Goal: Task Accomplishment & Management: Manage account settings

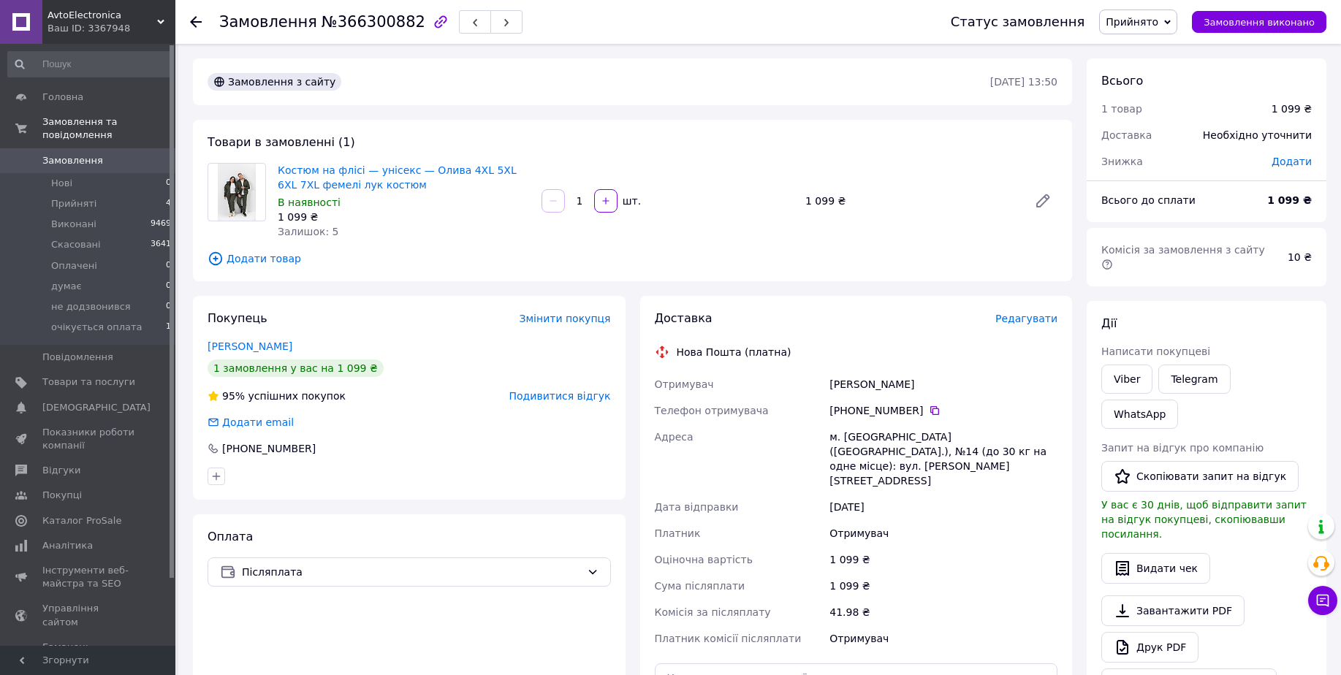
click at [1154, 18] on span "Прийнято" at bounding box center [1132, 22] width 53 height 12
click at [1156, 76] on li "Скасовано" at bounding box center [1153, 73] width 106 height 22
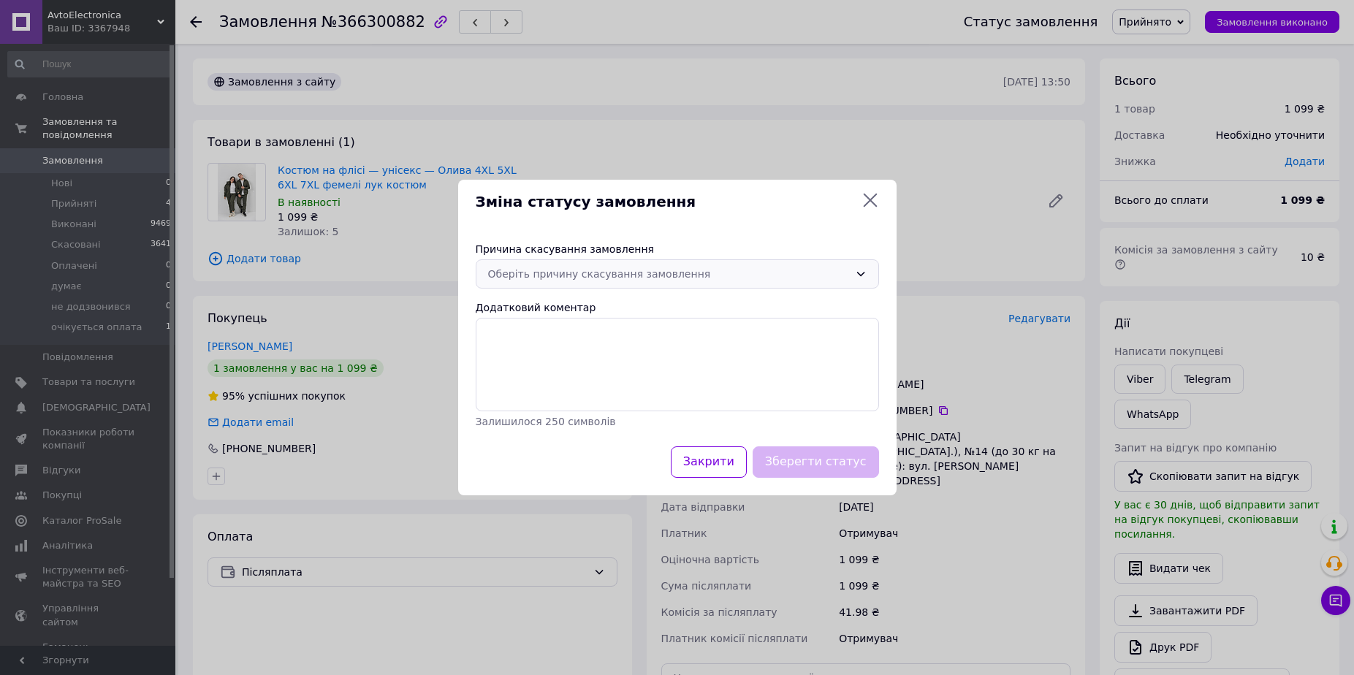
click at [599, 273] on div "Оберіть причину скасування замовлення" at bounding box center [668, 274] width 361 height 16
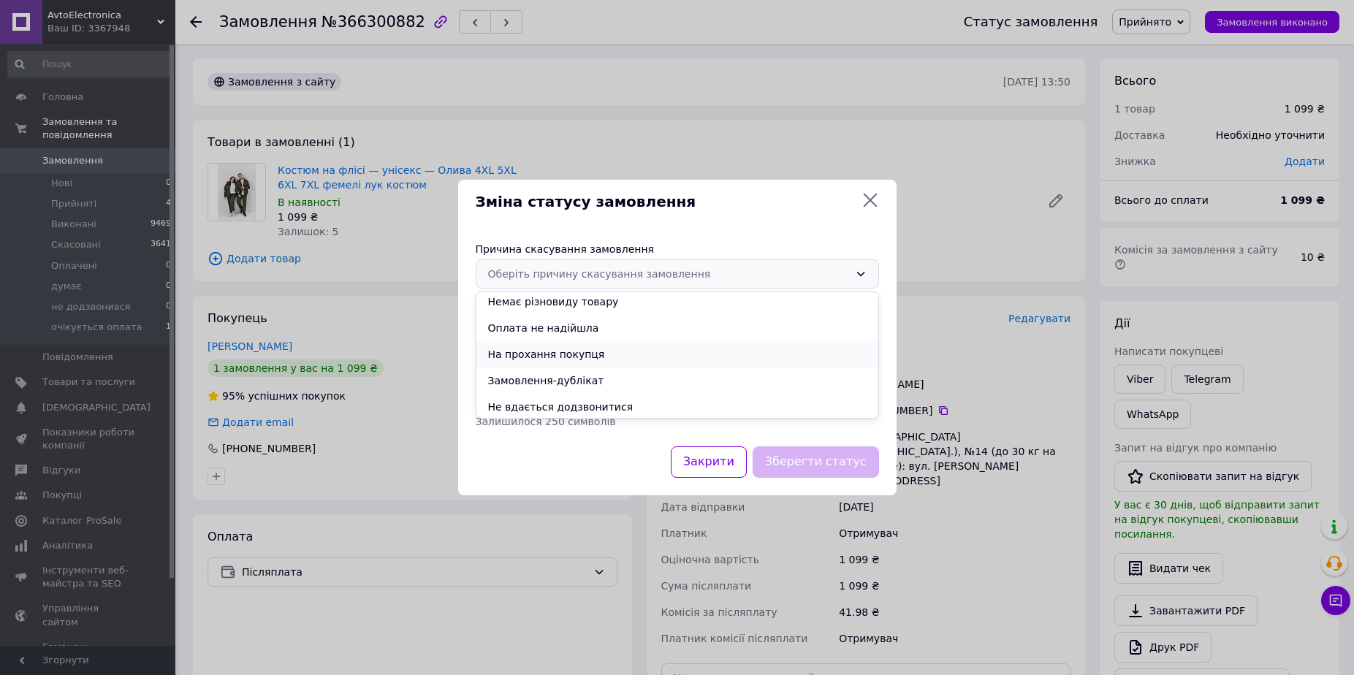
scroll to position [58, 0]
click at [555, 378] on li "Не вдається додзвонитися" at bounding box center [677, 378] width 402 height 26
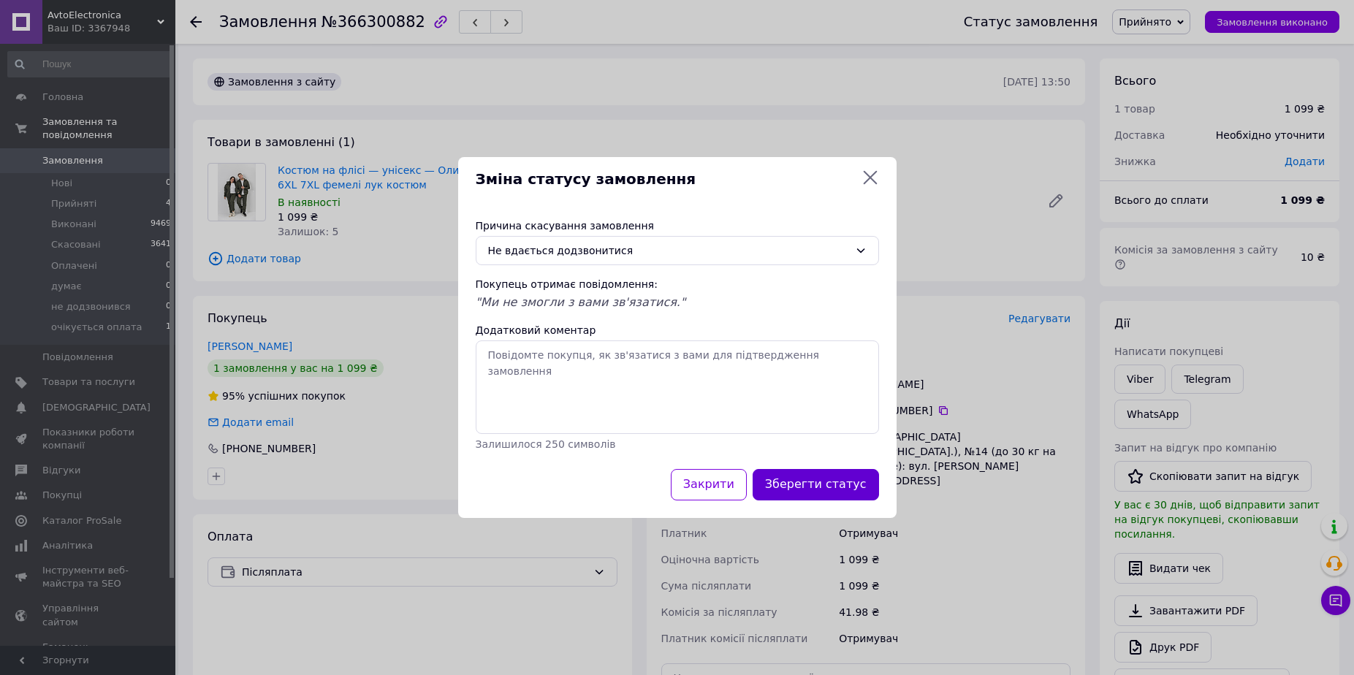
click at [813, 480] on button "Зберегти статус" at bounding box center [816, 484] width 126 height 31
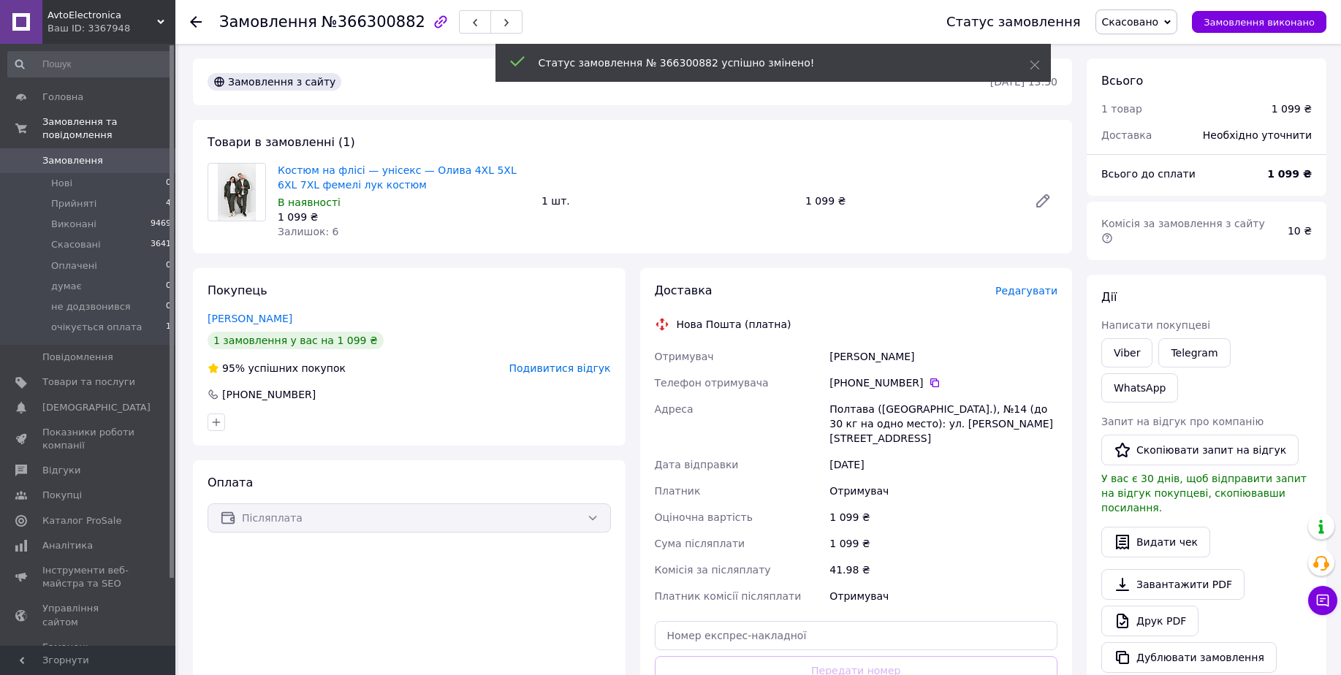
click at [575, 367] on span "Подивитися відгук" at bounding box center [560, 368] width 102 height 12
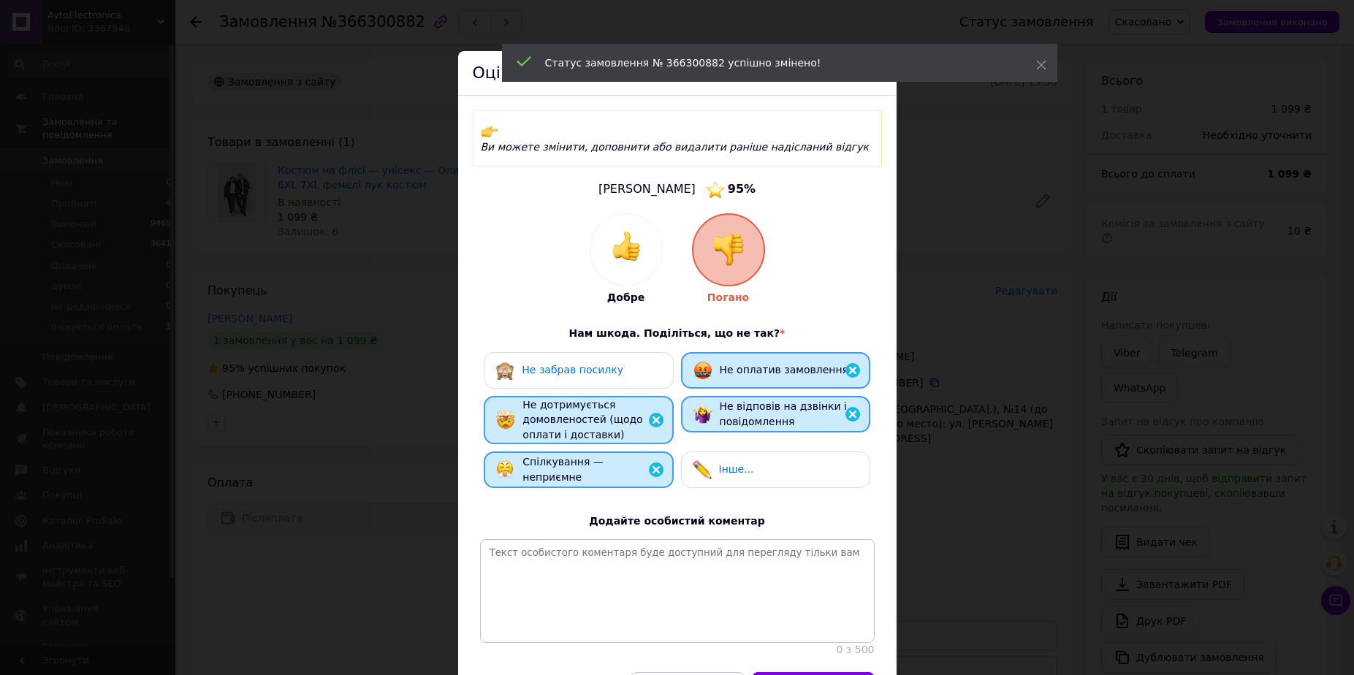
click at [577, 364] on span "Не забрав посилку" at bounding box center [573, 370] width 102 height 12
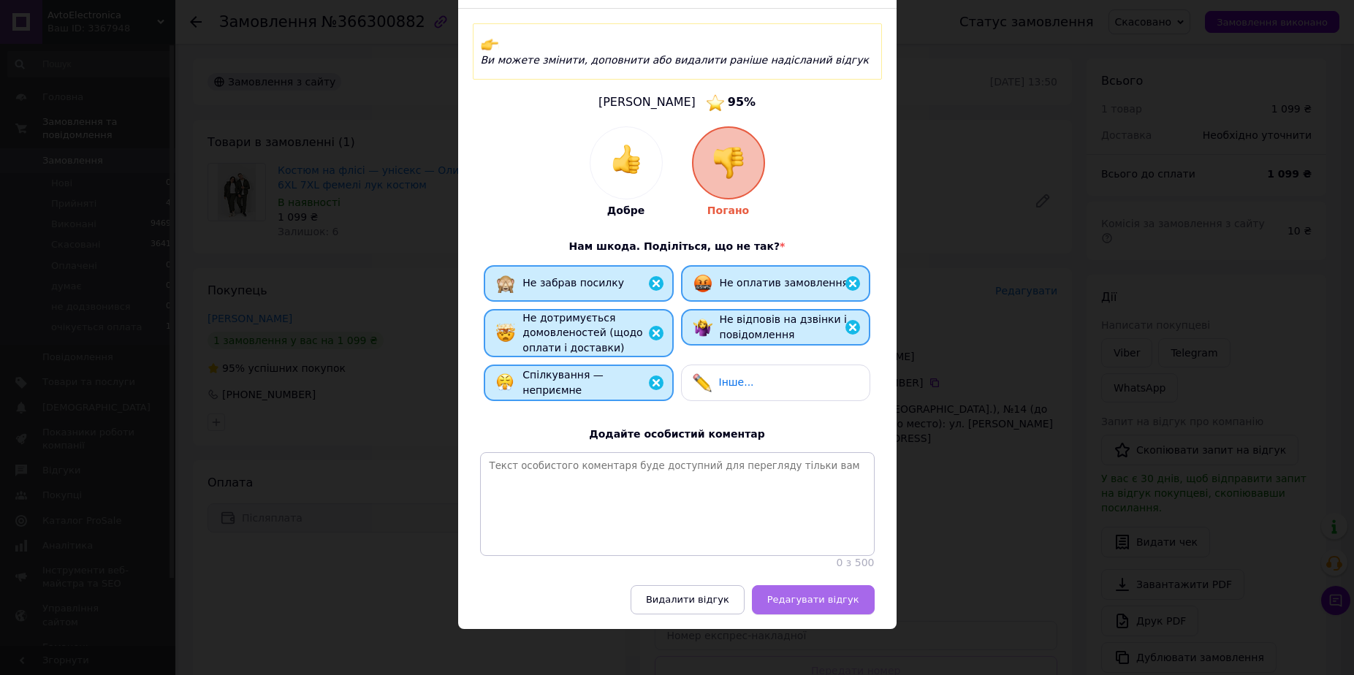
click at [796, 596] on span "Редагувати відгук" at bounding box center [813, 599] width 92 height 11
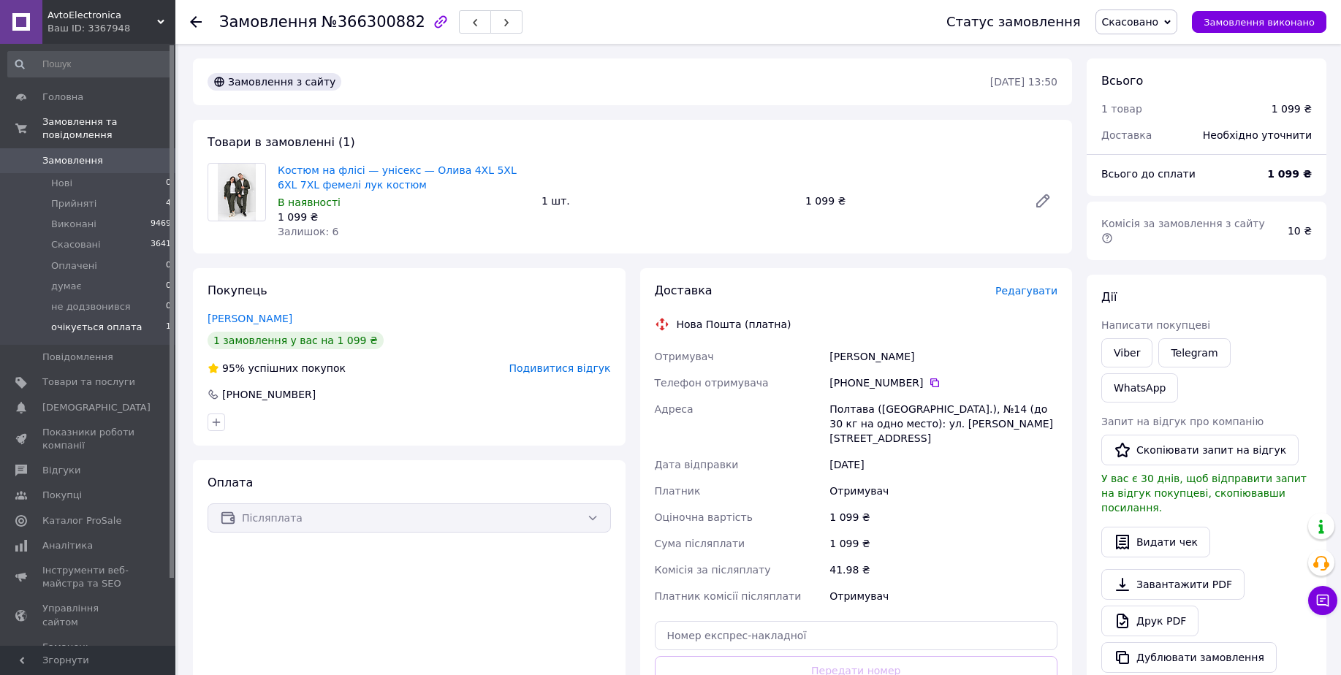
click at [148, 317] on li "очікується оплата 1" at bounding box center [90, 331] width 180 height 28
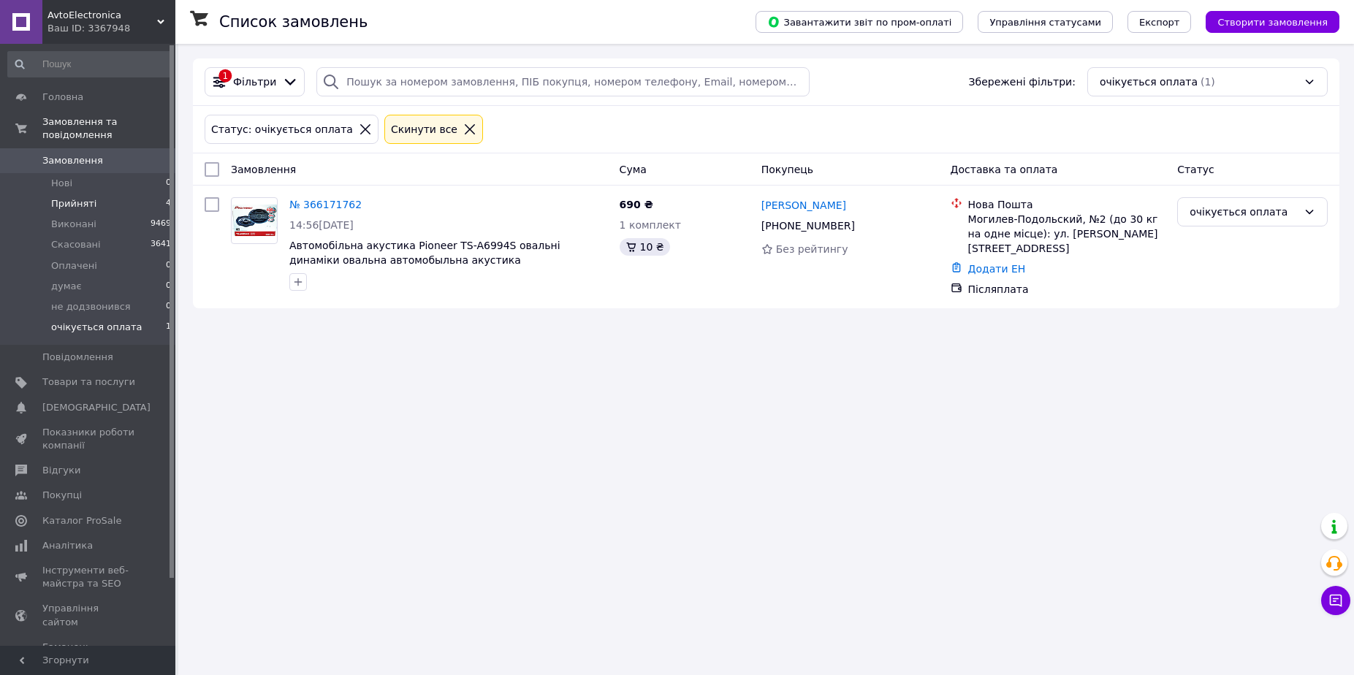
click at [166, 197] on span "4" at bounding box center [168, 203] width 5 height 13
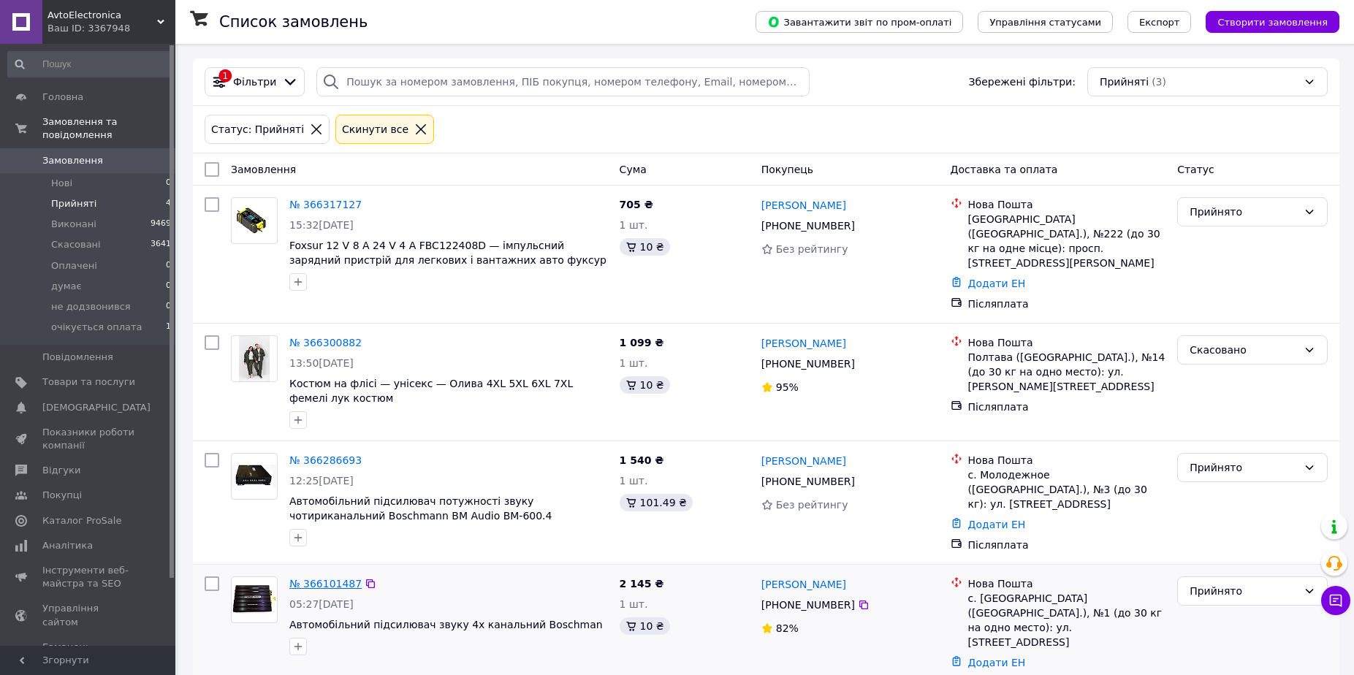
click at [310, 578] on link "№ 366101487" at bounding box center [325, 584] width 72 height 12
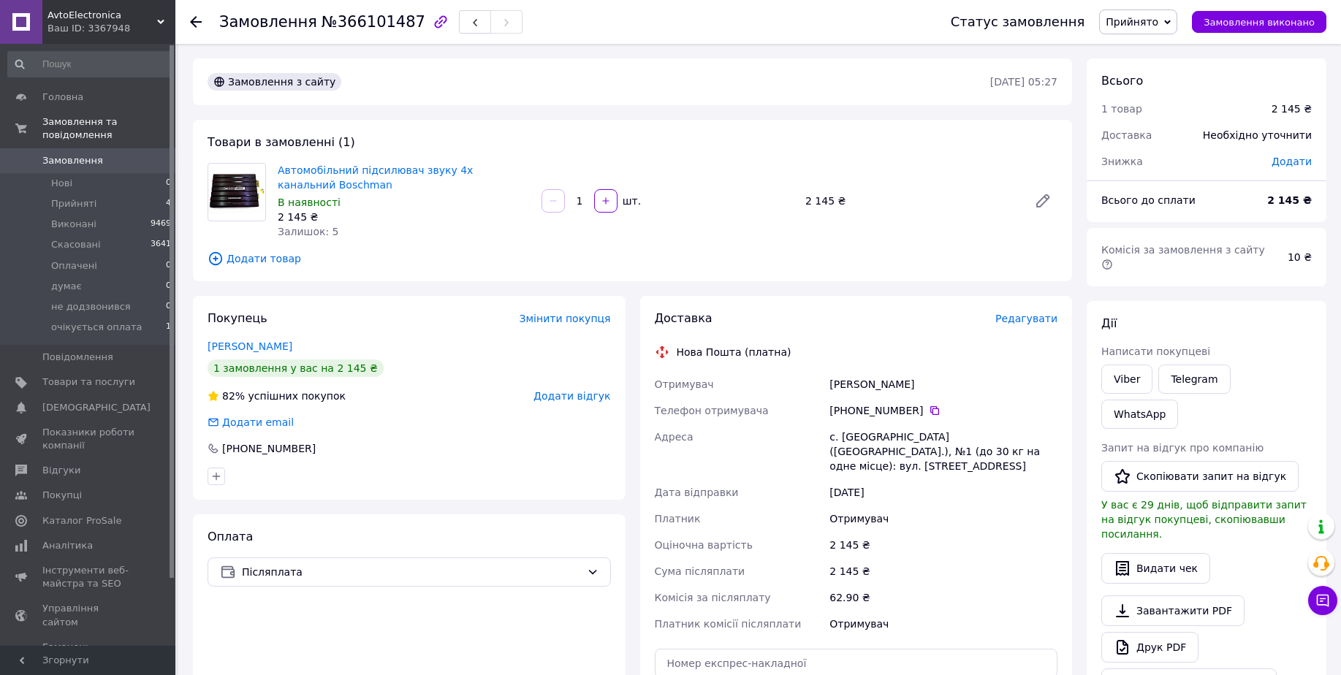
click at [566, 393] on span "Додати відгук" at bounding box center [571, 396] width 77 height 12
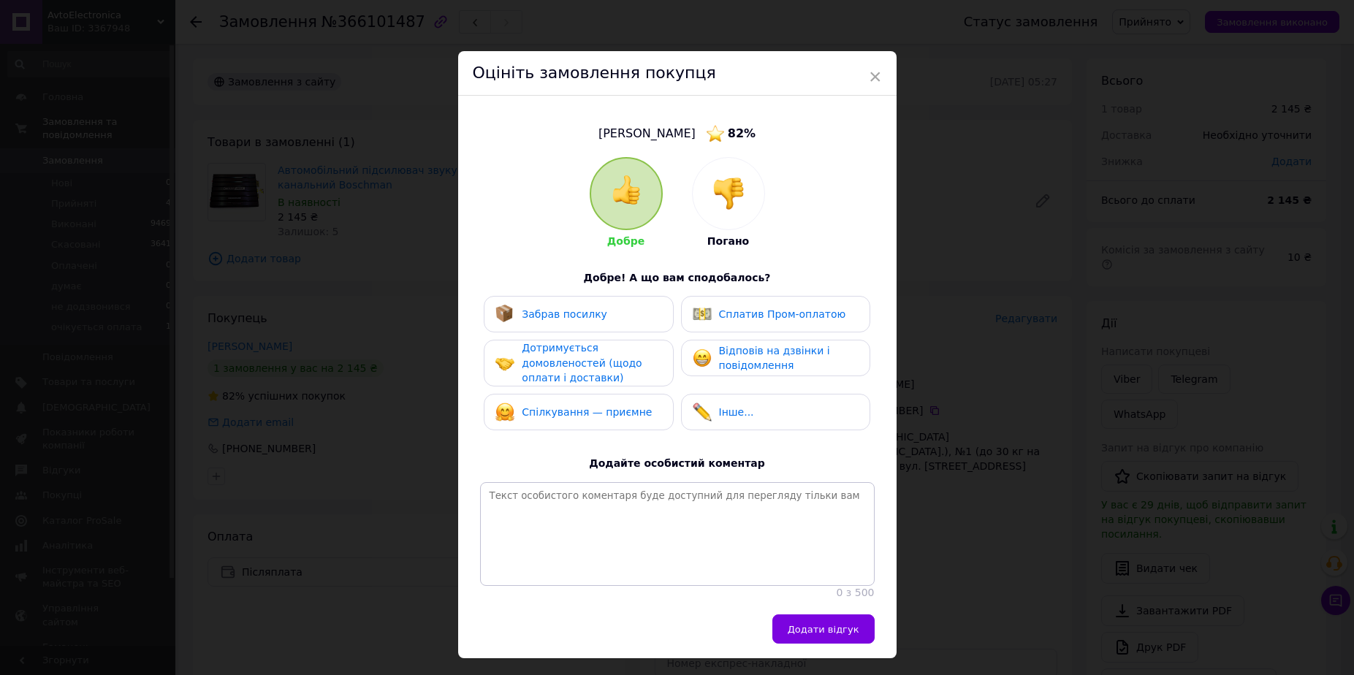
click at [747, 183] on div at bounding box center [729, 194] width 72 height 72
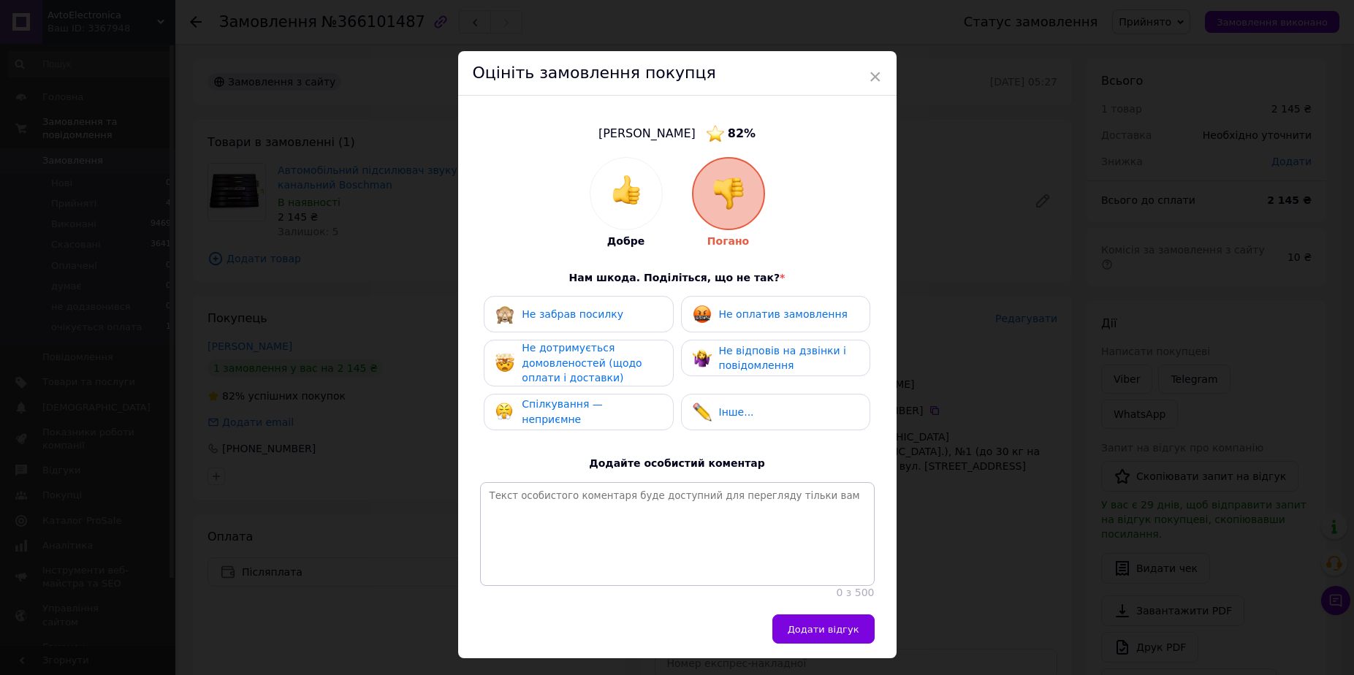
click at [748, 313] on span "Не оплатив замовлення" at bounding box center [783, 314] width 129 height 12
drag, startPoint x: 737, startPoint y: 357, endPoint x: 622, endPoint y: 365, distance: 115.7
click at [736, 359] on span "Не відповів на дзвінки і повідомлення" at bounding box center [782, 358] width 127 height 27
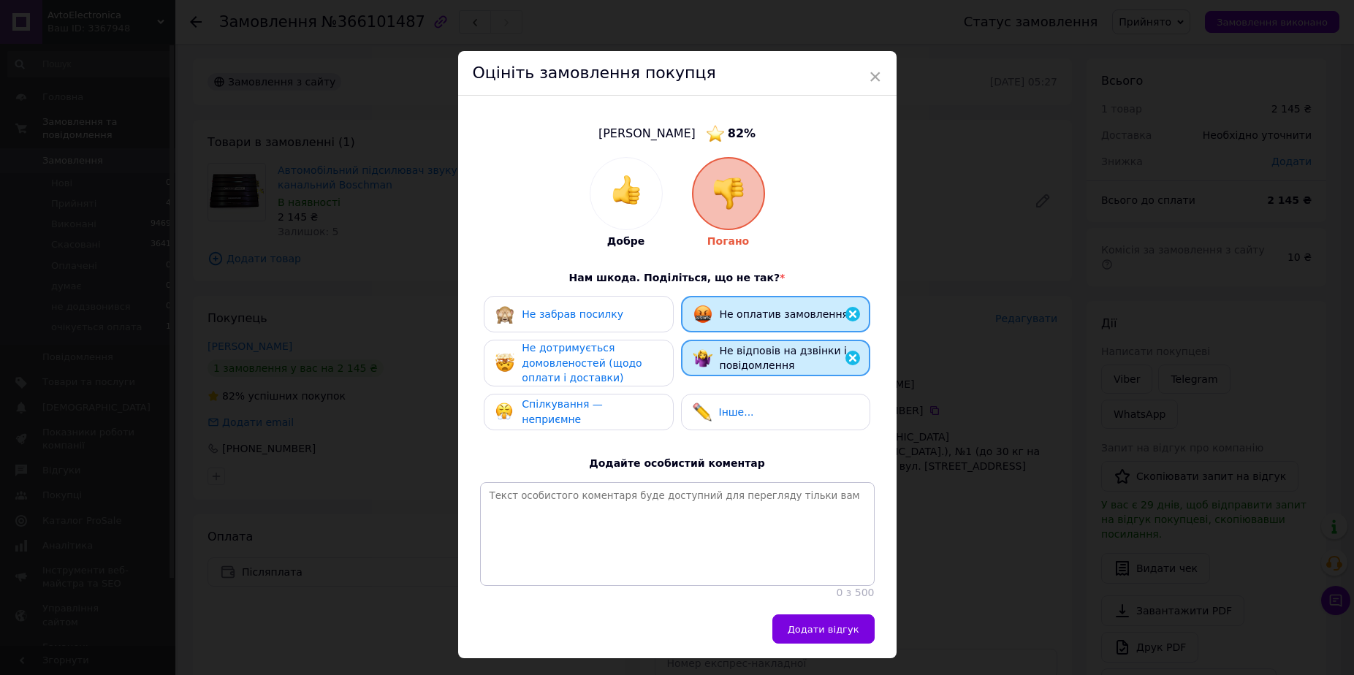
click at [601, 365] on span "Не дотримується домовленостей (щодо оплати і доставки)" at bounding box center [582, 363] width 120 height 42
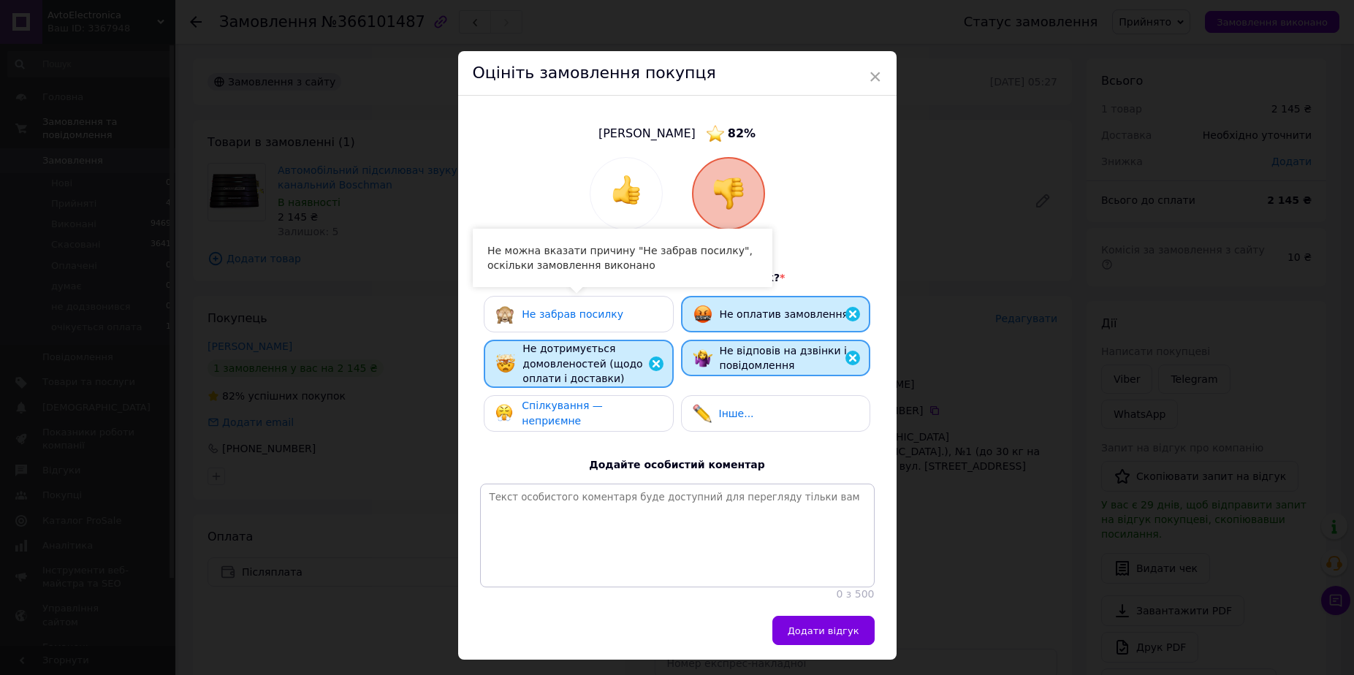
click at [588, 314] on span "Не забрав посилку" at bounding box center [573, 314] width 102 height 12
click at [592, 422] on div "Спілкування — неприємне" at bounding box center [578, 413] width 189 height 37
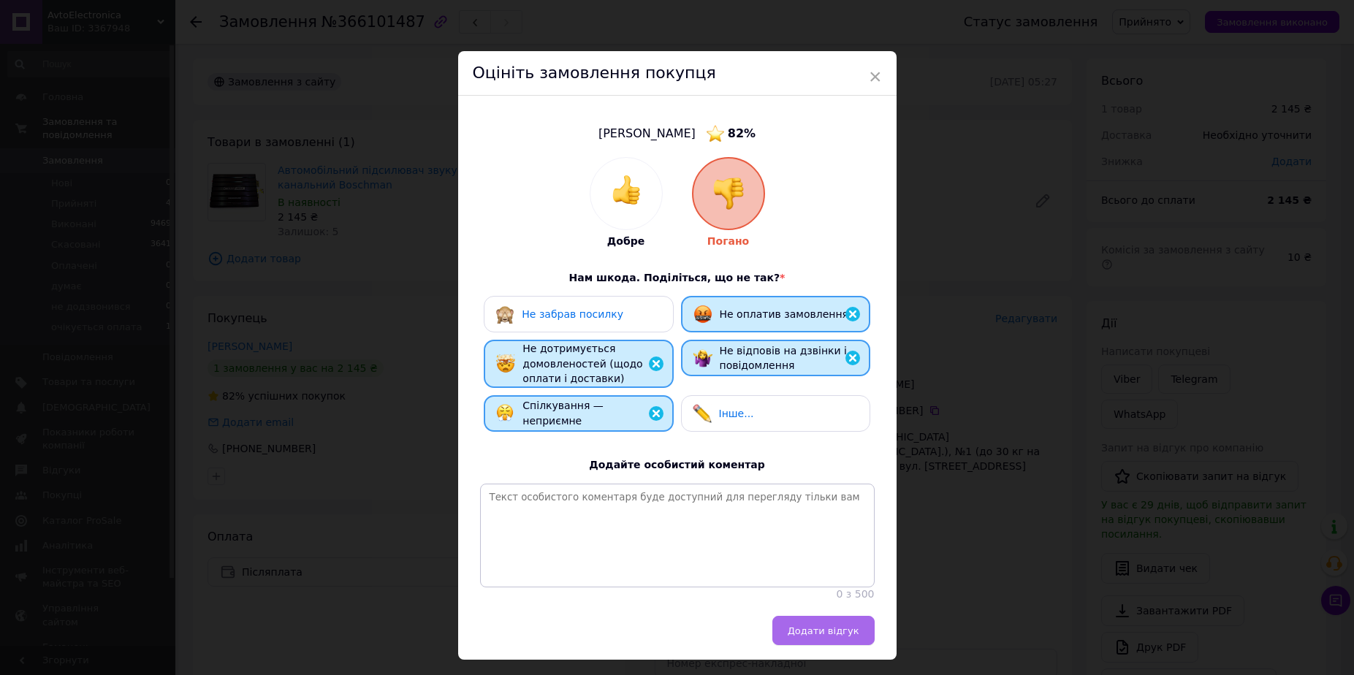
click at [828, 645] on button "Додати відгук" at bounding box center [823, 630] width 102 height 29
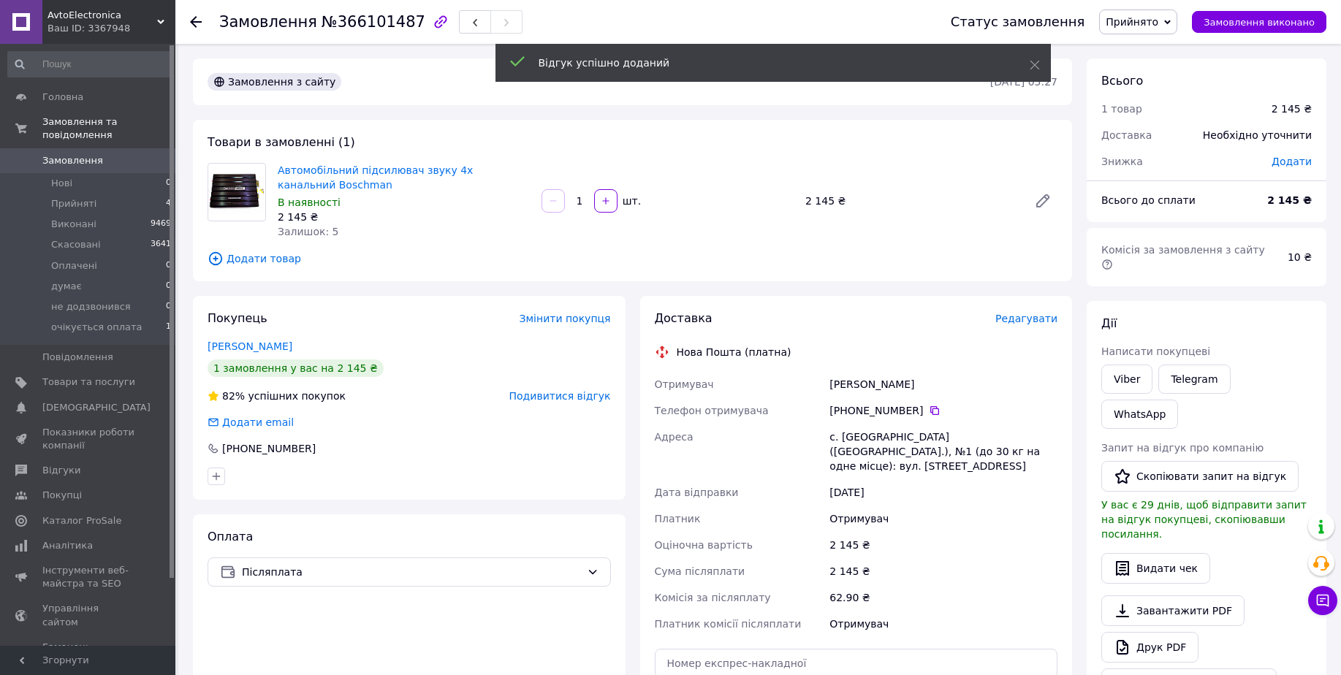
click at [1132, 29] on span "Прийнято" at bounding box center [1138, 22] width 78 height 25
click at [1150, 73] on li "Скасовано" at bounding box center [1153, 73] width 106 height 22
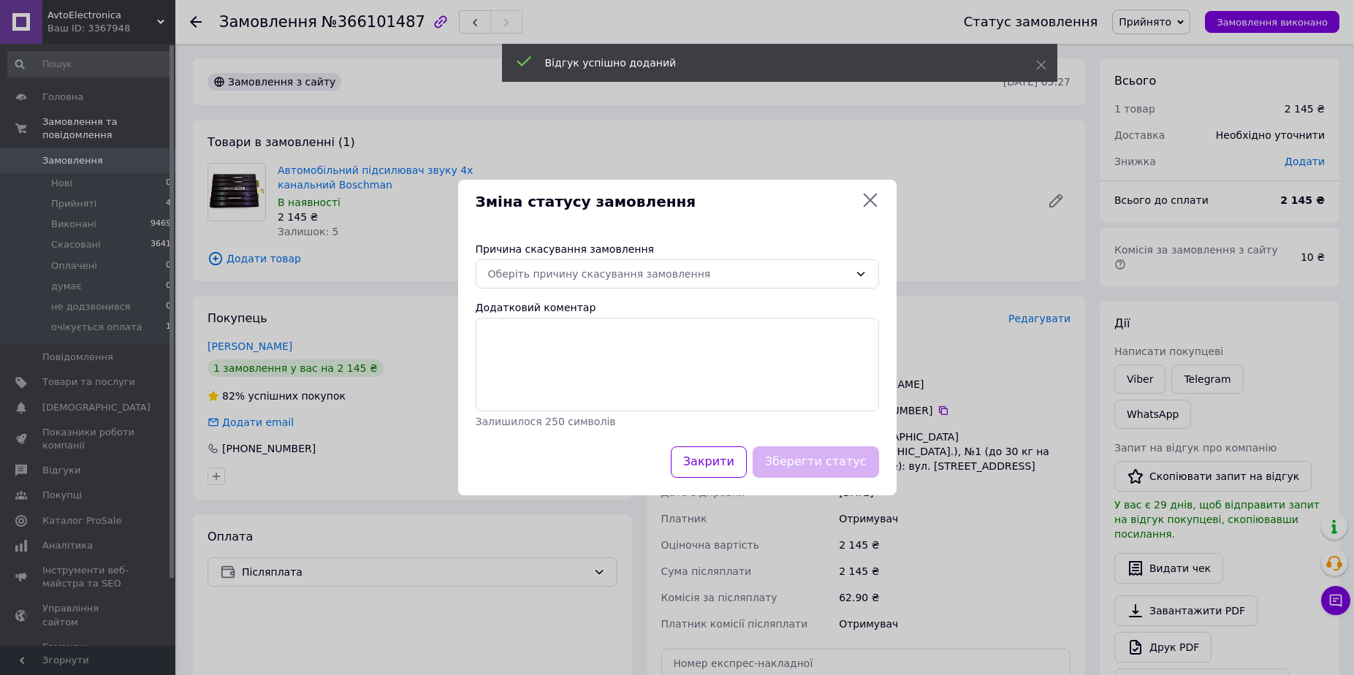
click at [617, 294] on div "Причина скасування замовлення Оберіть причину скасування замовлення Додатковий …" at bounding box center [677, 335] width 438 height 222
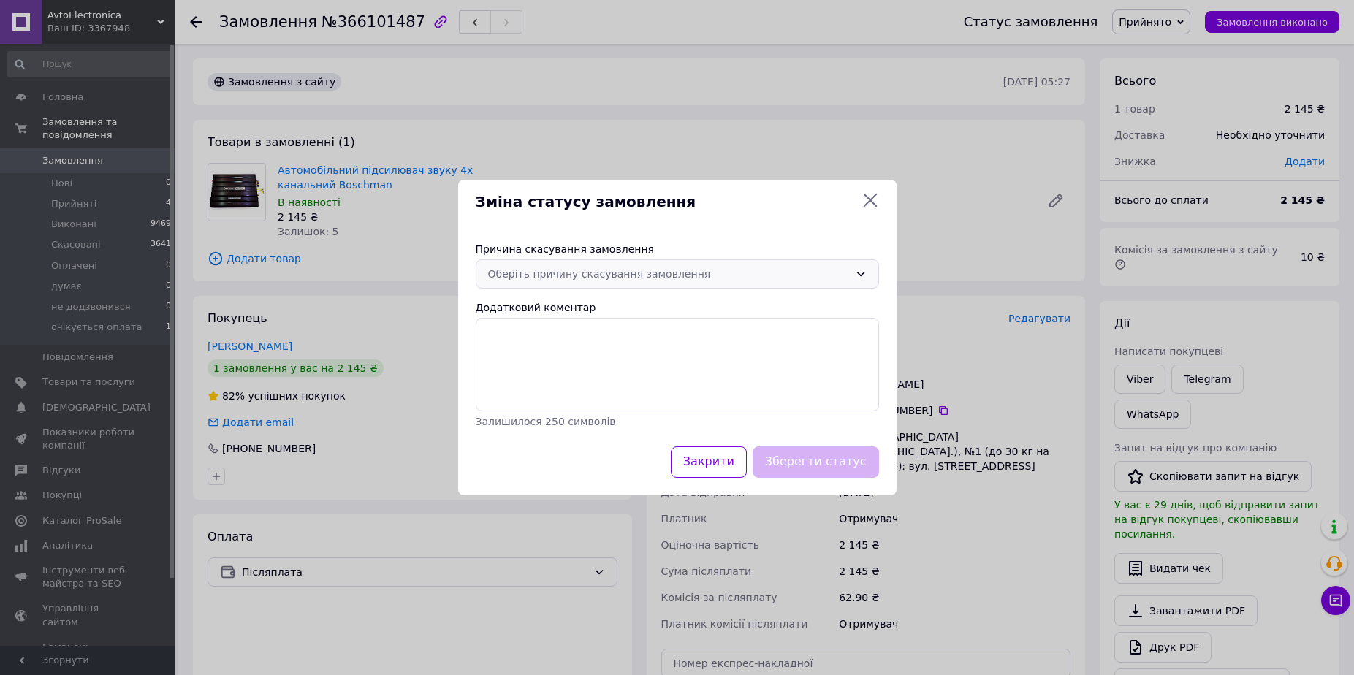
click at [615, 278] on div "Оберіть причину скасування замовлення" at bounding box center [668, 274] width 361 height 16
click at [560, 376] on li "Не вдається додзвонитися" at bounding box center [677, 378] width 402 height 26
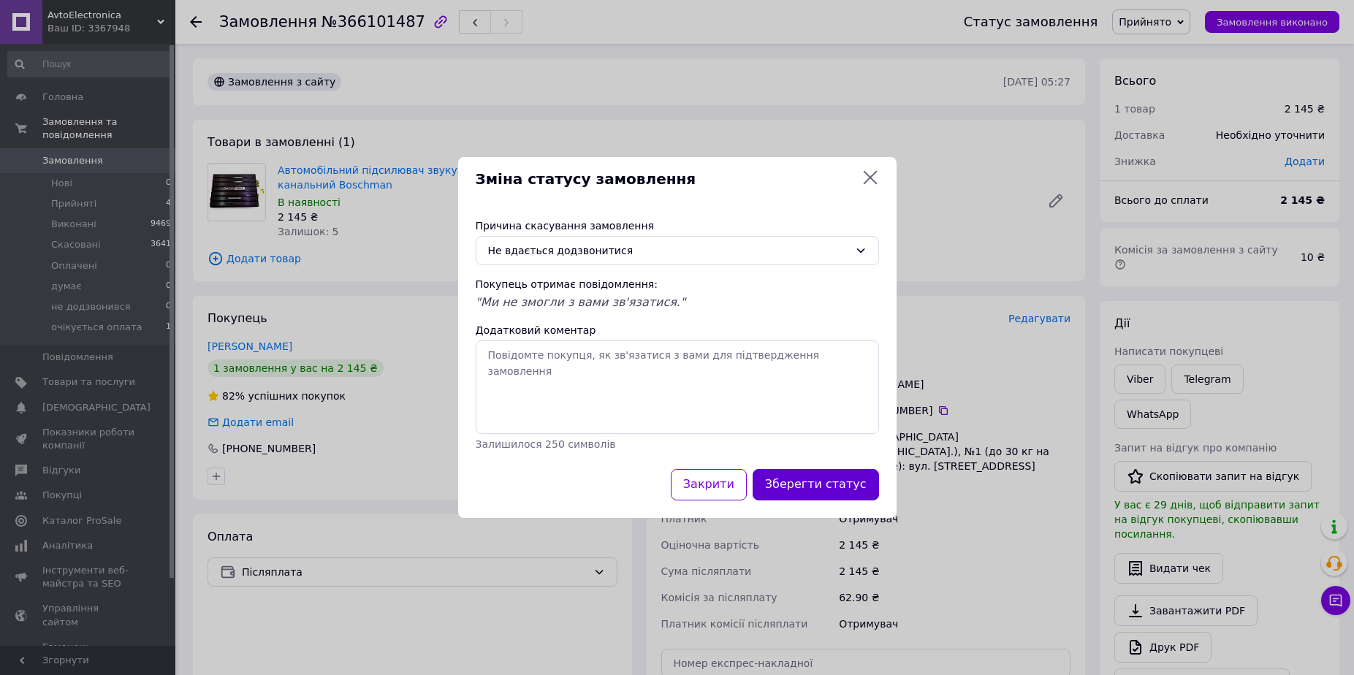
click at [799, 485] on button "Зберегти статус" at bounding box center [816, 484] width 126 height 31
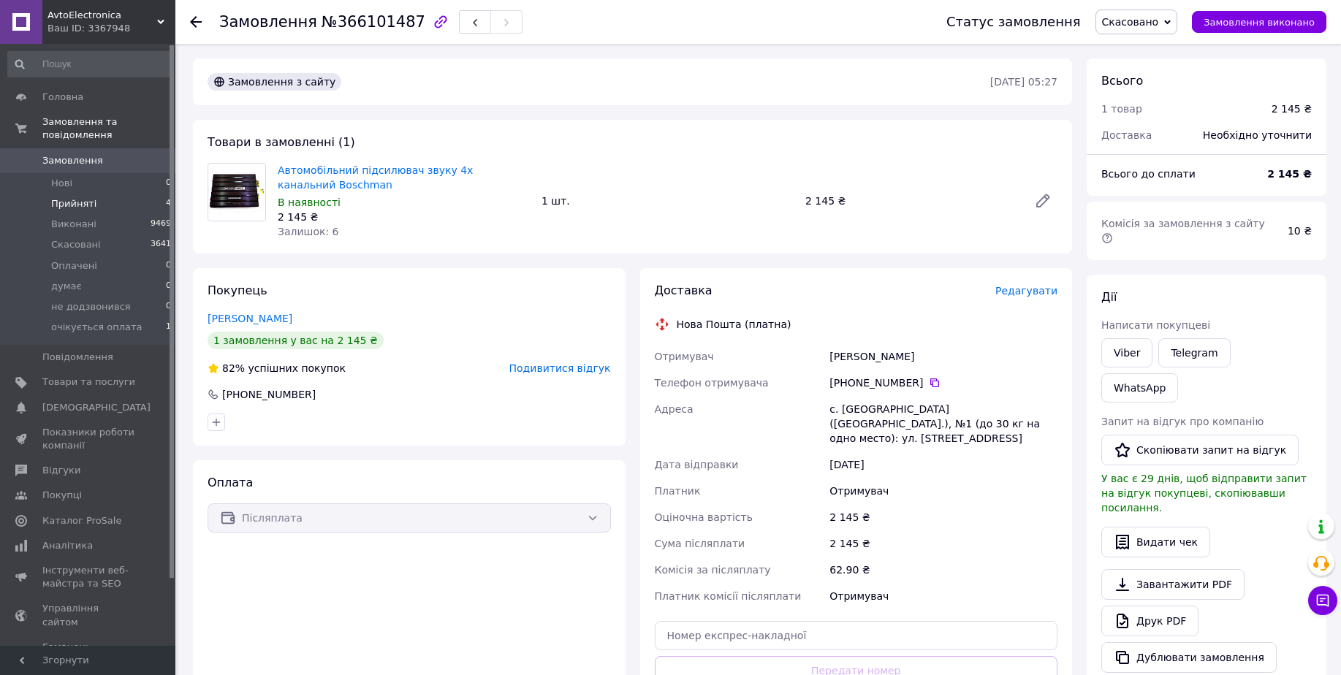
click at [166, 197] on span "4" at bounding box center [168, 203] width 5 height 13
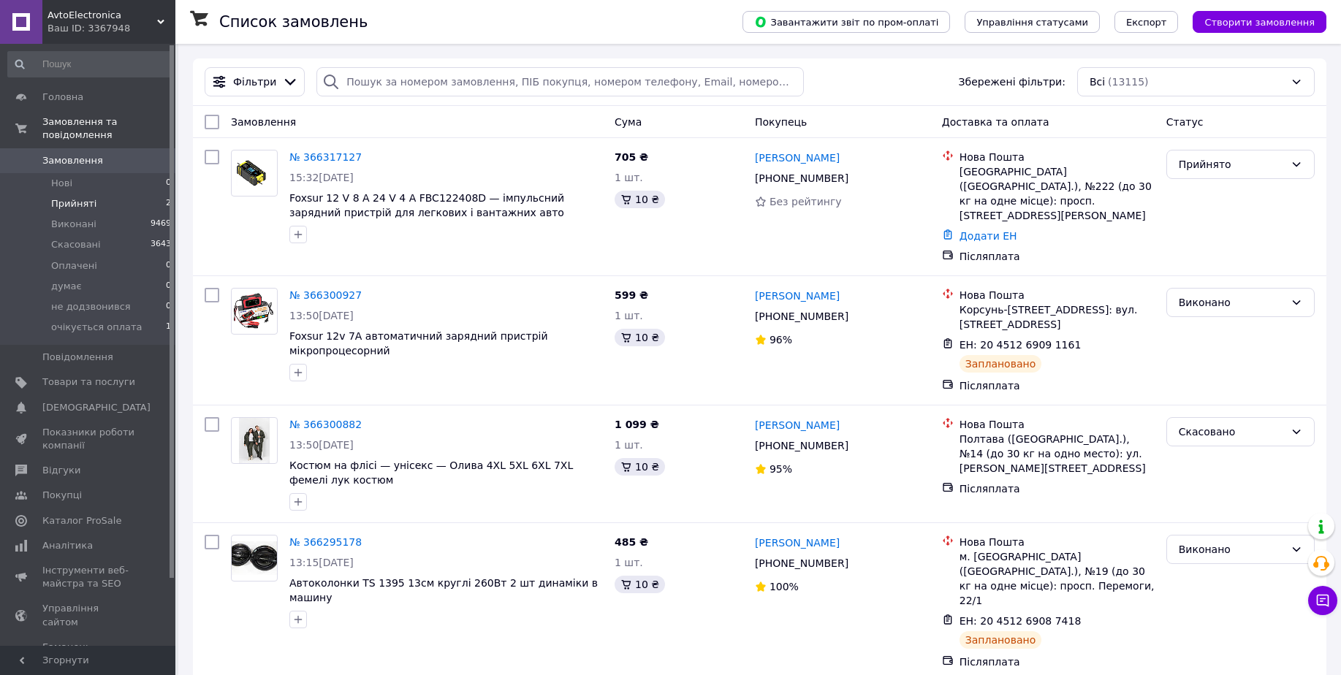
click at [148, 194] on li "Прийняті 2" at bounding box center [90, 204] width 180 height 20
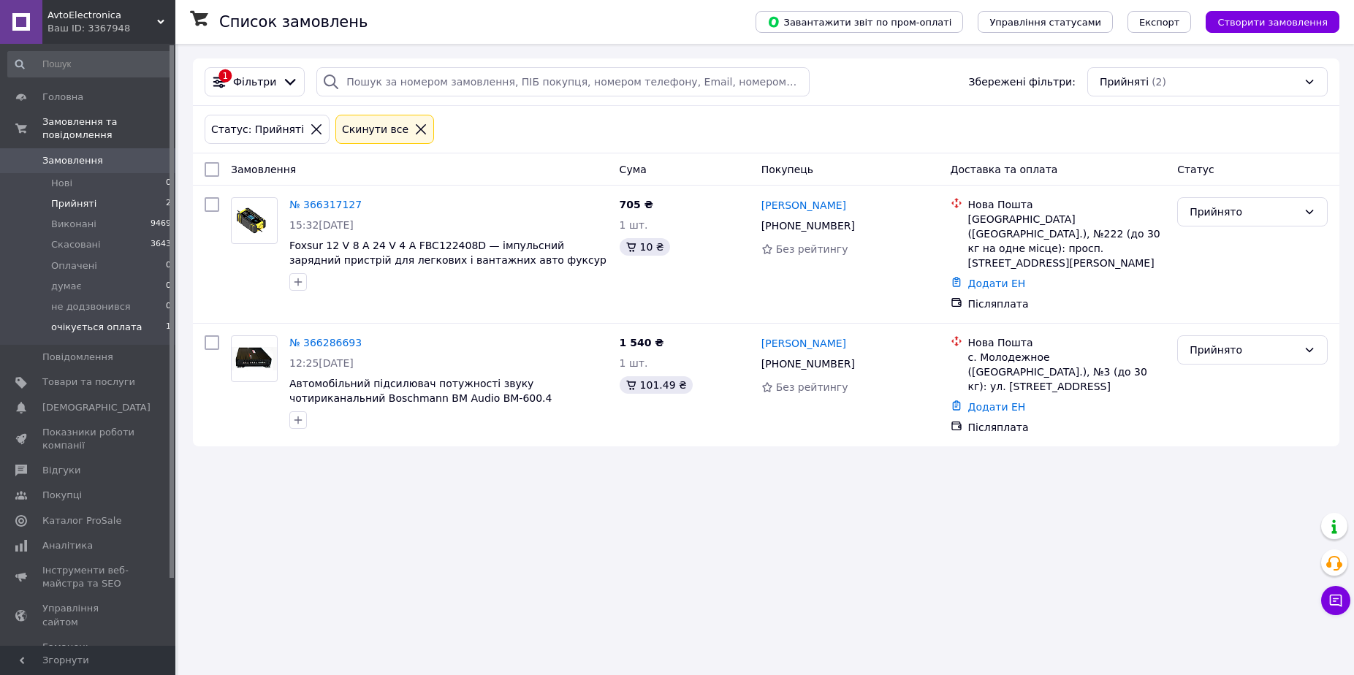
click at [160, 317] on li "очікується оплата 1" at bounding box center [90, 331] width 180 height 28
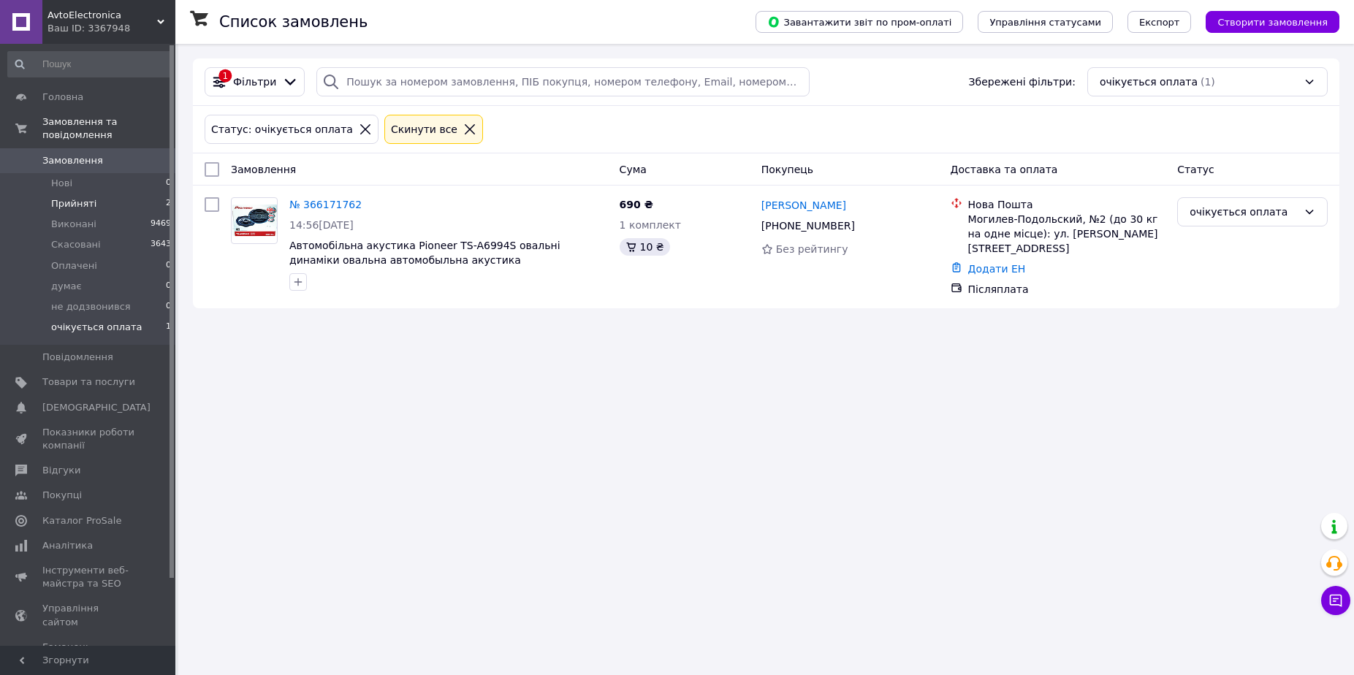
click at [166, 197] on span "2" at bounding box center [168, 203] width 5 height 13
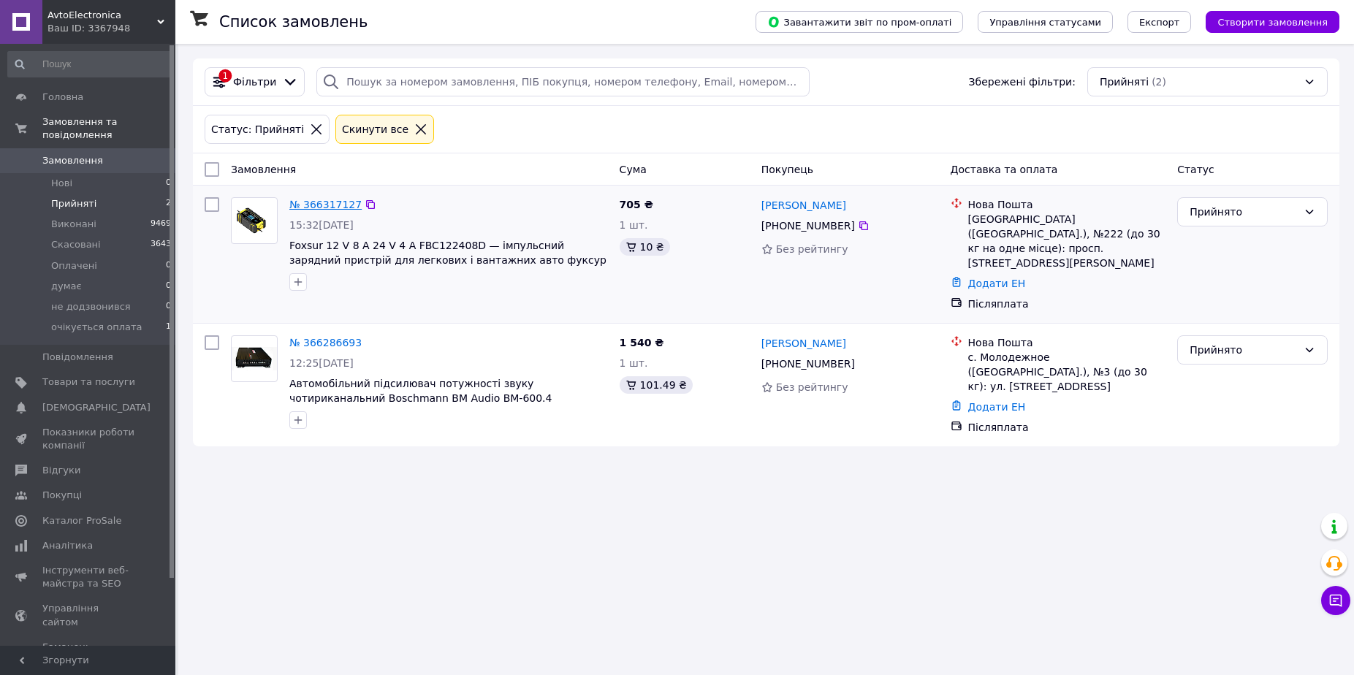
click at [337, 209] on link "№ 366317127" at bounding box center [325, 205] width 72 height 12
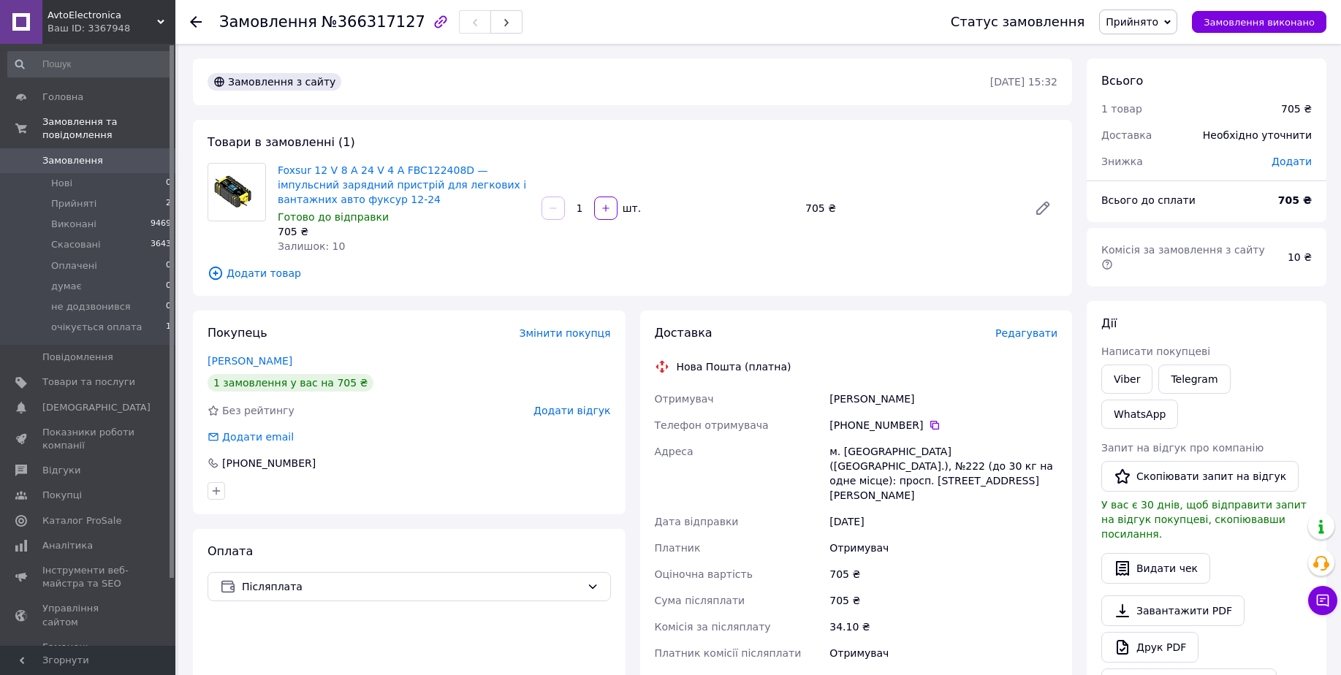
click at [1038, 330] on span "Редагувати" at bounding box center [1026, 333] width 62 height 12
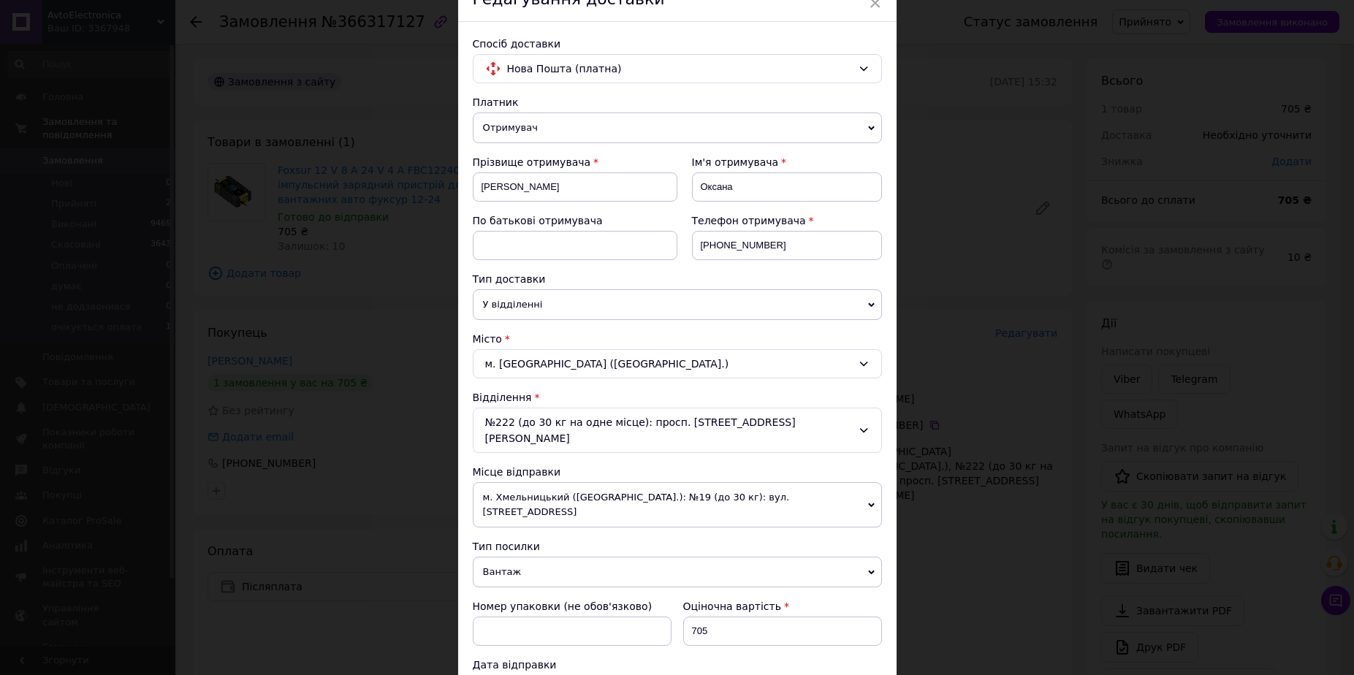
scroll to position [274, 0]
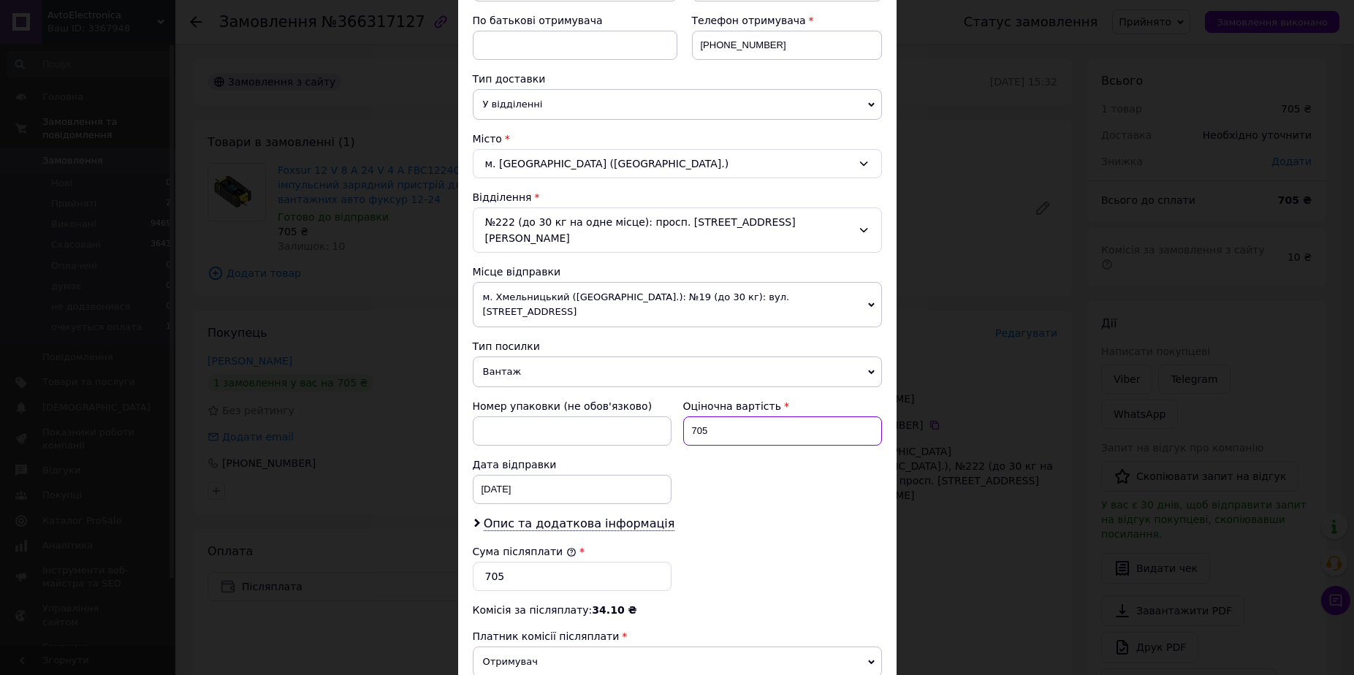
click at [699, 417] on input "705" at bounding box center [782, 431] width 199 height 29
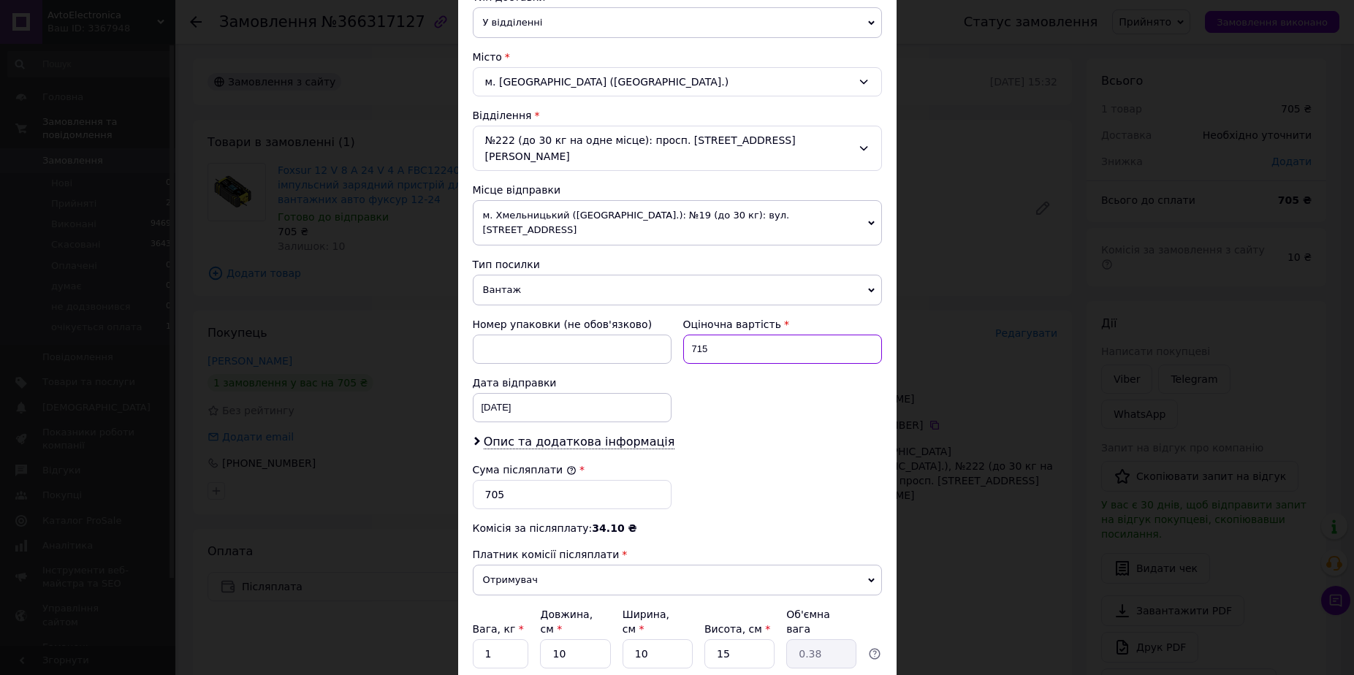
scroll to position [440, 0]
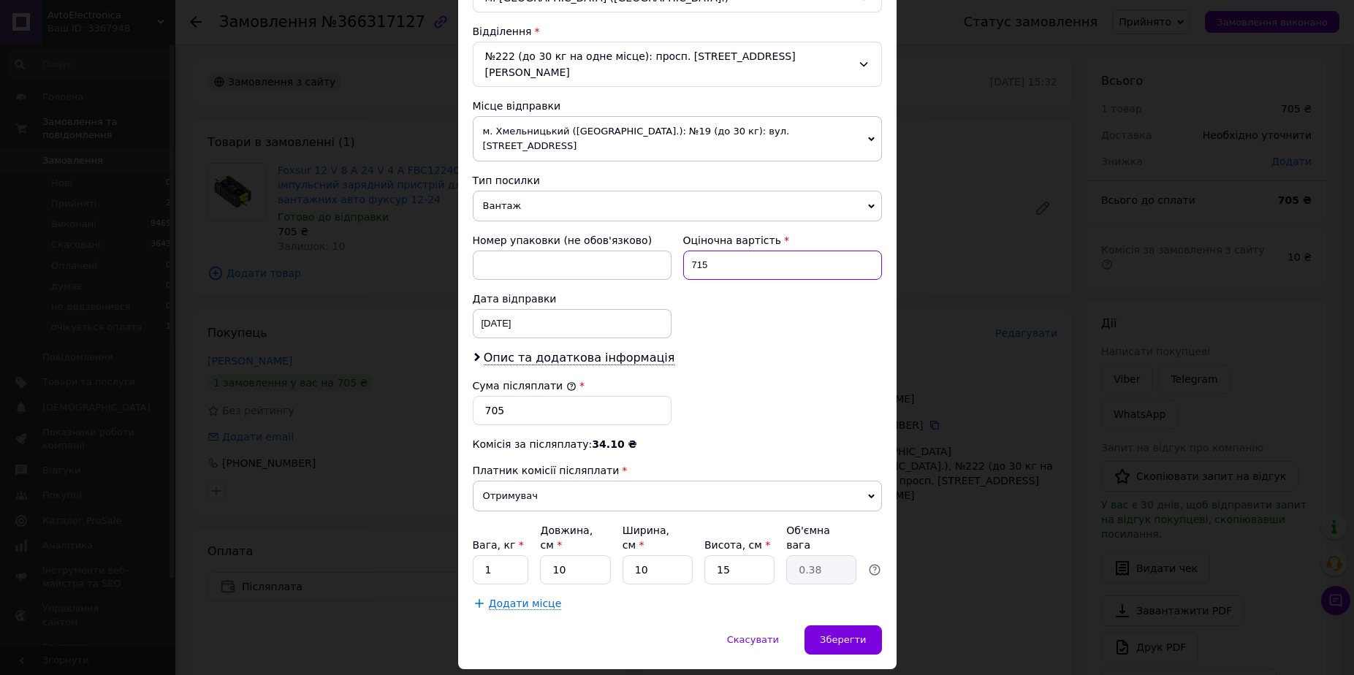
type input "715"
click at [493, 396] on input "705" at bounding box center [572, 410] width 199 height 29
type input "715"
click at [851, 634] on span "Зберегти" at bounding box center [843, 639] width 46 height 11
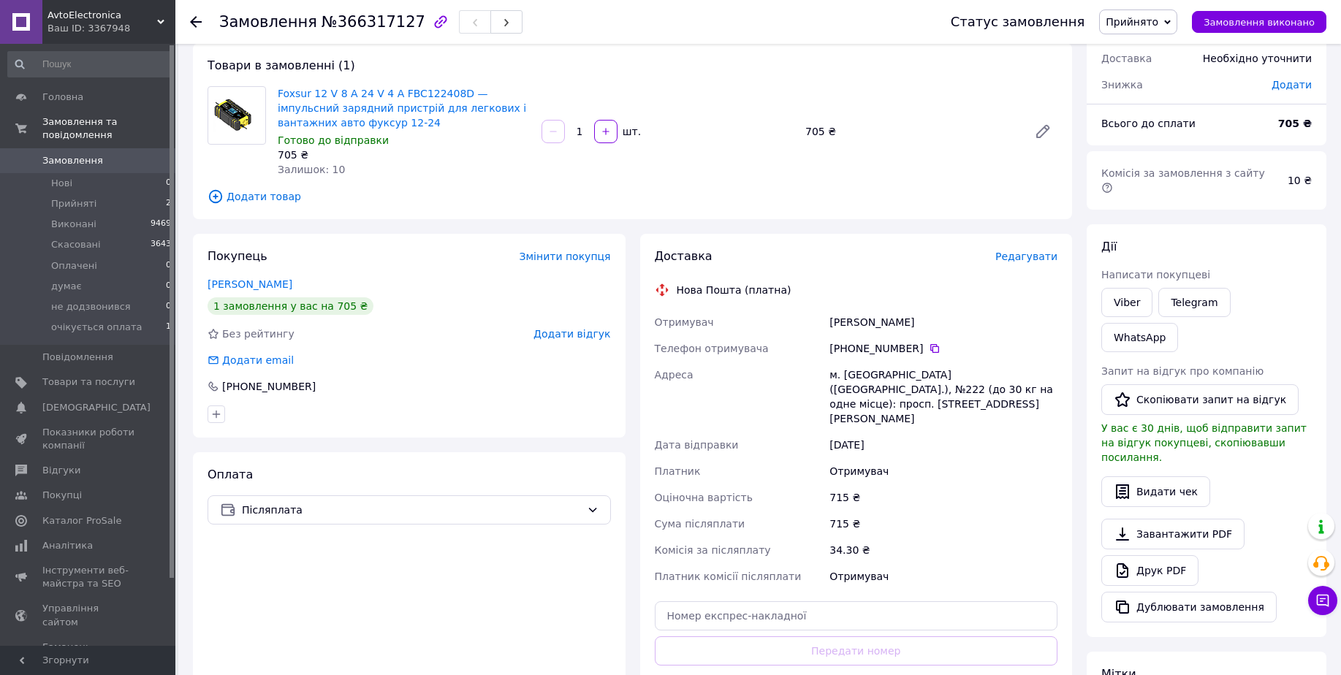
scroll to position [183, 0]
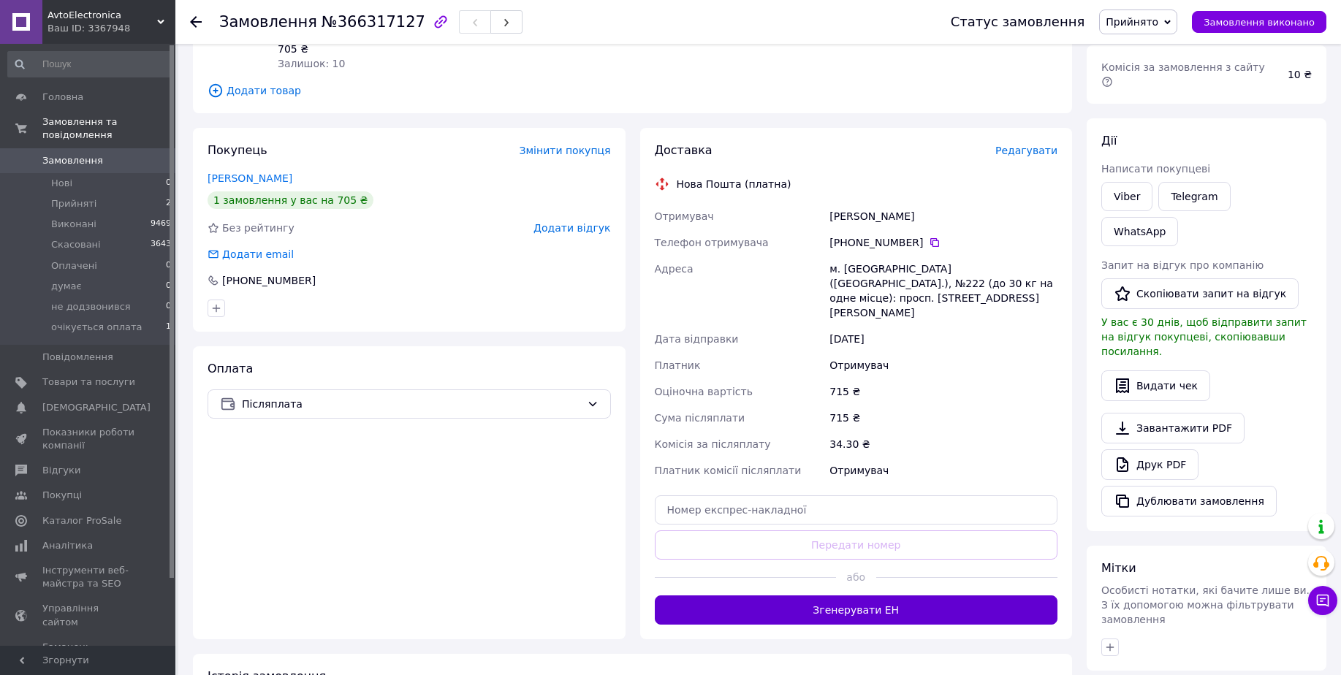
click at [897, 596] on button "Згенерувати ЕН" at bounding box center [856, 610] width 403 height 29
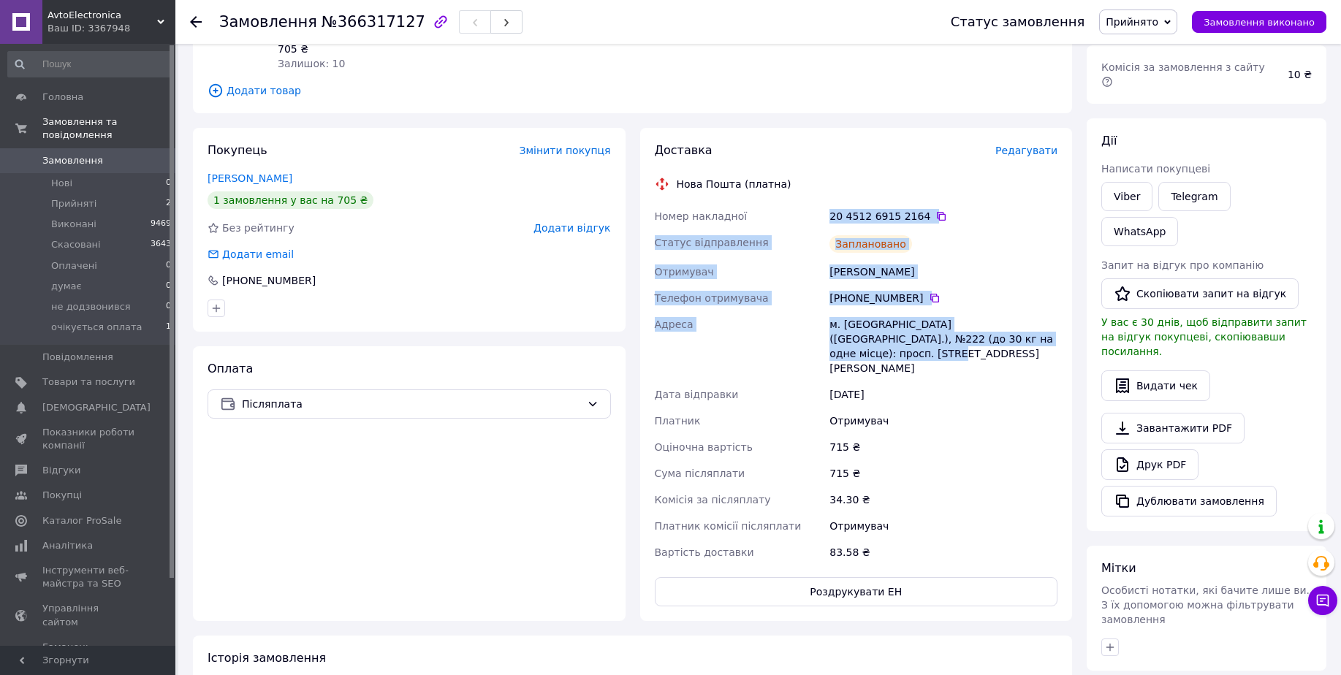
drag, startPoint x: 823, startPoint y: 211, endPoint x: 1068, endPoint y: 351, distance: 281.8
click at [1068, 351] on div "Доставка Редагувати Нова Пошта (платна) Номер накладної 20 4512 6915 2164   Ста…" at bounding box center [856, 374] width 433 height 493
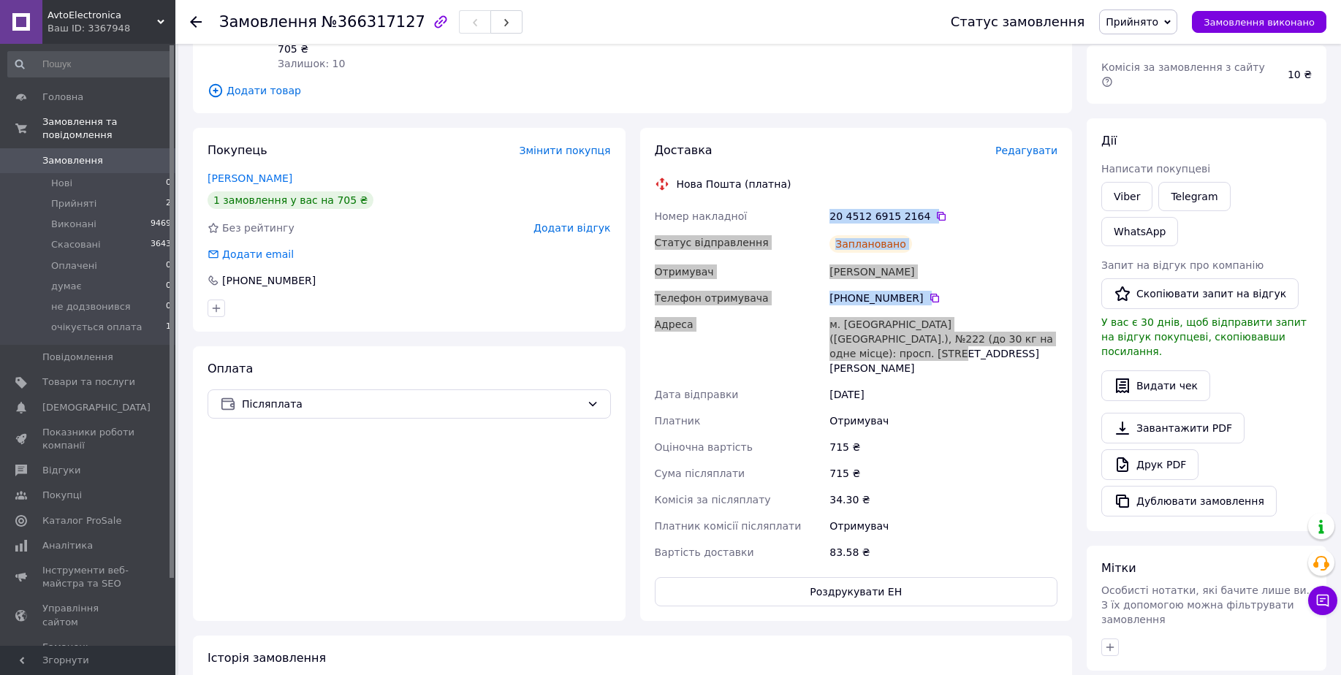
copy div "Номер накладної 20 4512 6915 2164   Статус відправлення Заплановано Отримувач […"
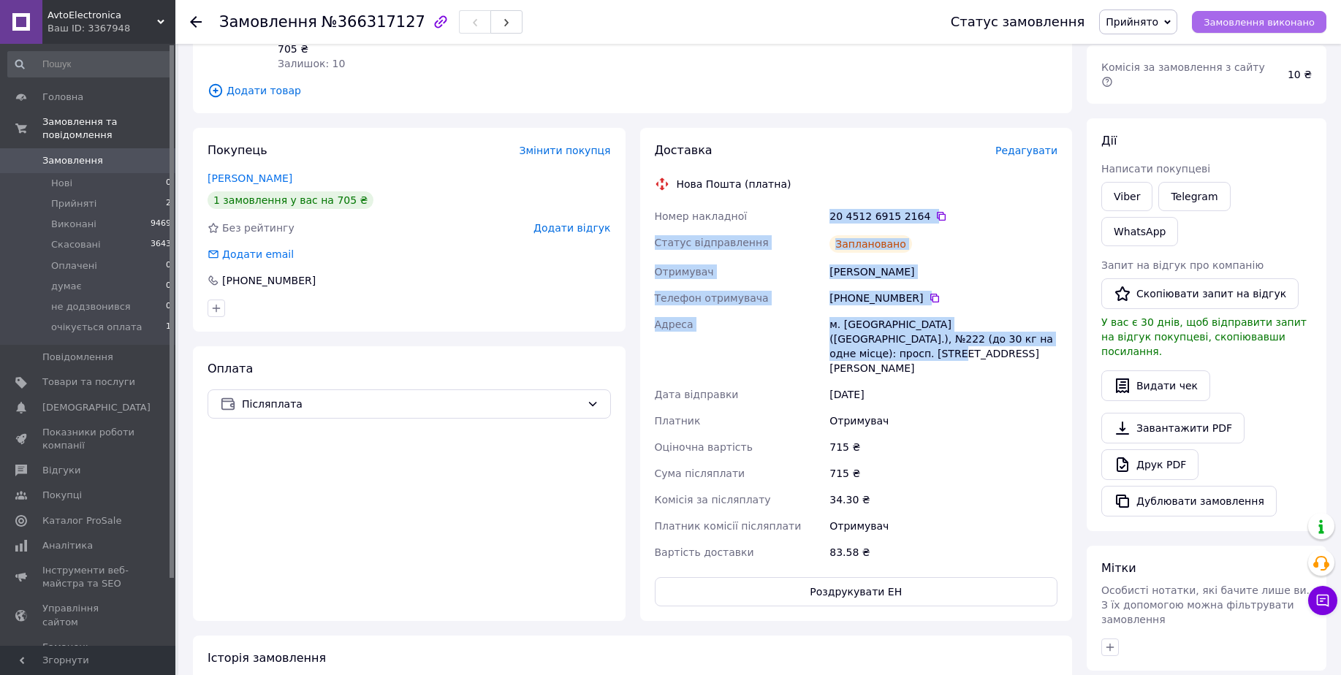
click at [1250, 25] on span "Замовлення виконано" at bounding box center [1259, 22] width 111 height 11
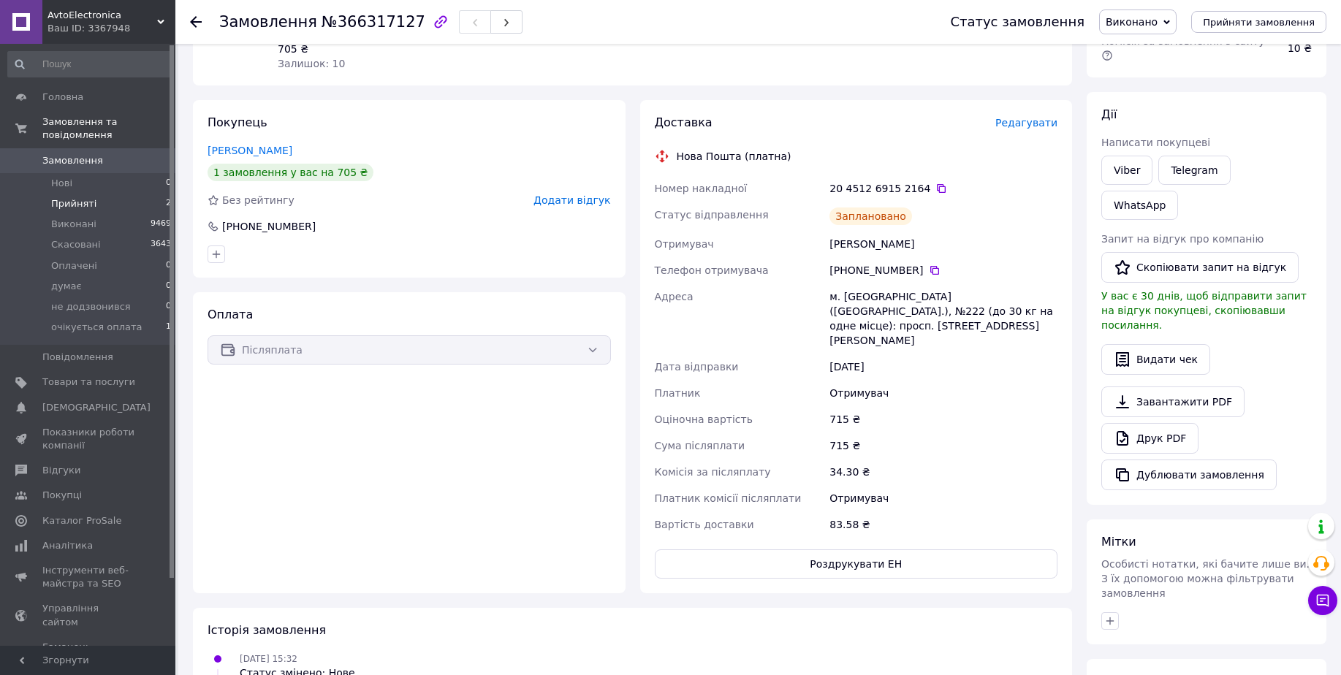
click at [157, 194] on li "Прийняті 2" at bounding box center [90, 204] width 180 height 20
